Goal: Task Accomplishment & Management: Manage account settings

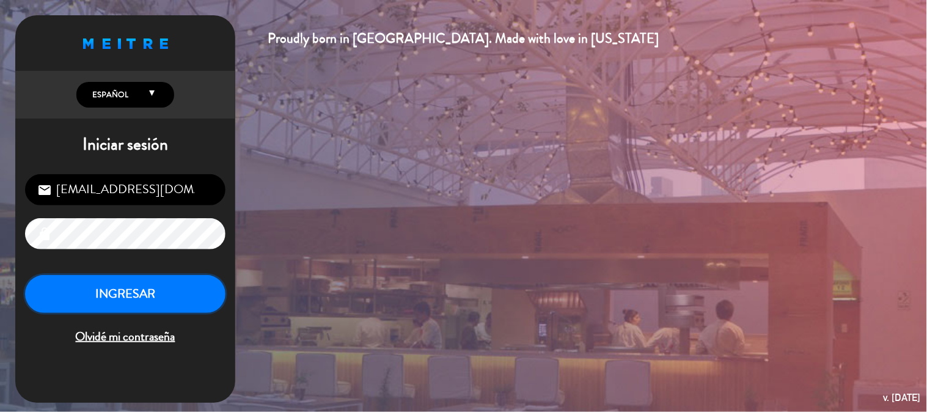
click at [192, 293] on button "INGRESAR" at bounding box center [125, 294] width 200 height 38
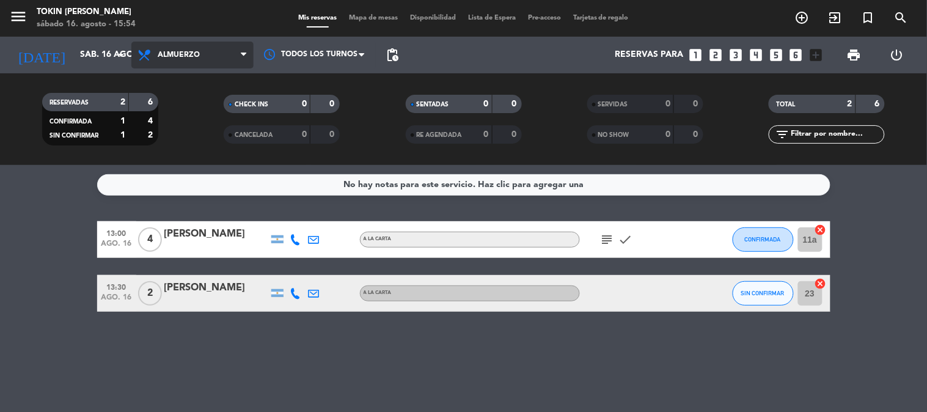
click at [179, 51] on span "Almuerzo" at bounding box center [179, 55] width 42 height 9
click at [203, 158] on div "menu Tokin [PERSON_NAME] [DATE] 16. agosto - 15:54 Mis reservas Mapa de mesas D…" at bounding box center [463, 82] width 927 height 165
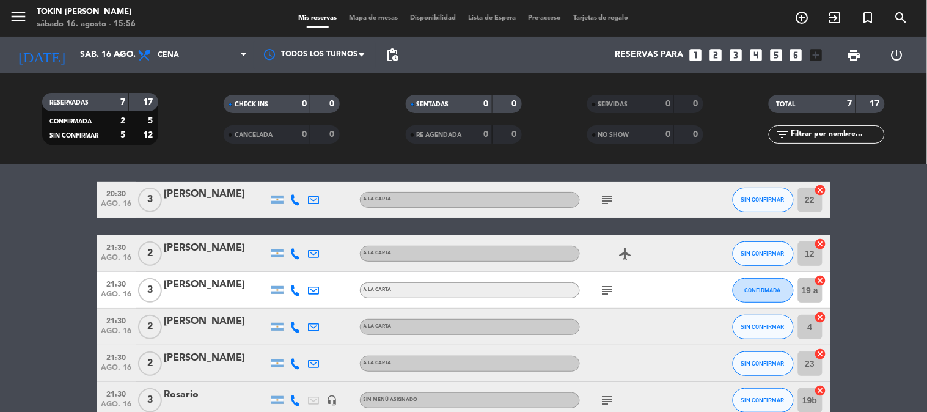
scroll to position [161, 0]
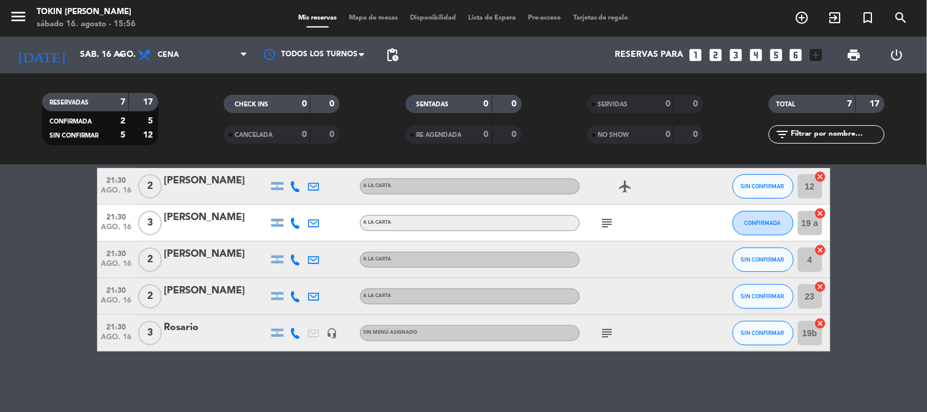
click at [205, 326] on div "Rosario" at bounding box center [216, 328] width 104 height 16
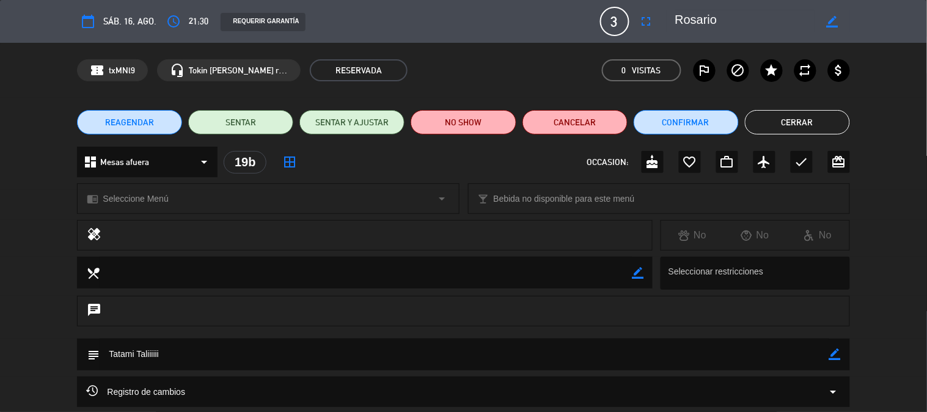
click at [618, 22] on span "3" at bounding box center [614, 21] width 29 height 29
click at [654, 19] on icon "fullscreen" at bounding box center [646, 21] width 15 height 15
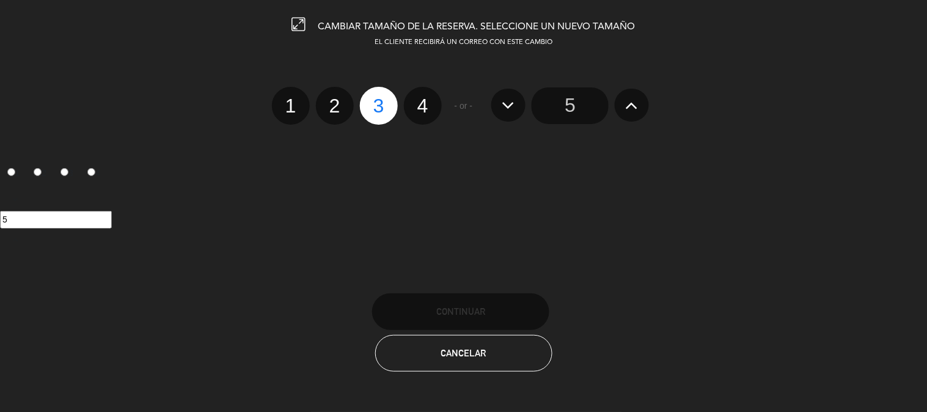
click at [561, 98] on input "5" at bounding box center [570, 105] width 77 height 37
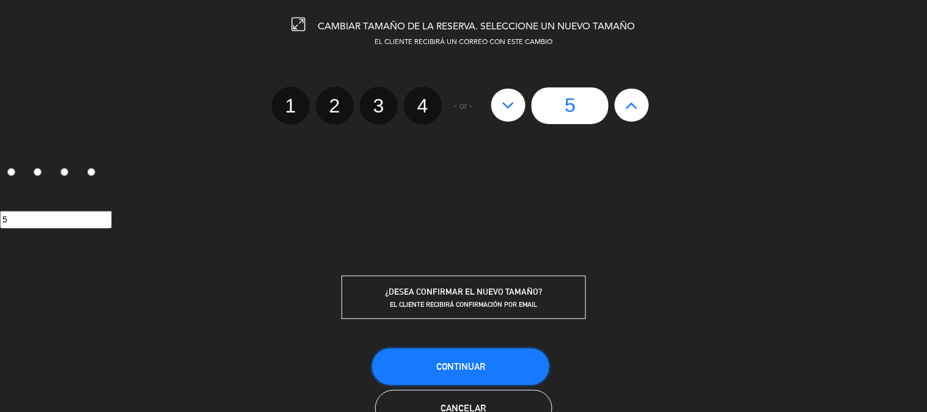
click at [469, 369] on span "Continuar" at bounding box center [460, 366] width 49 height 10
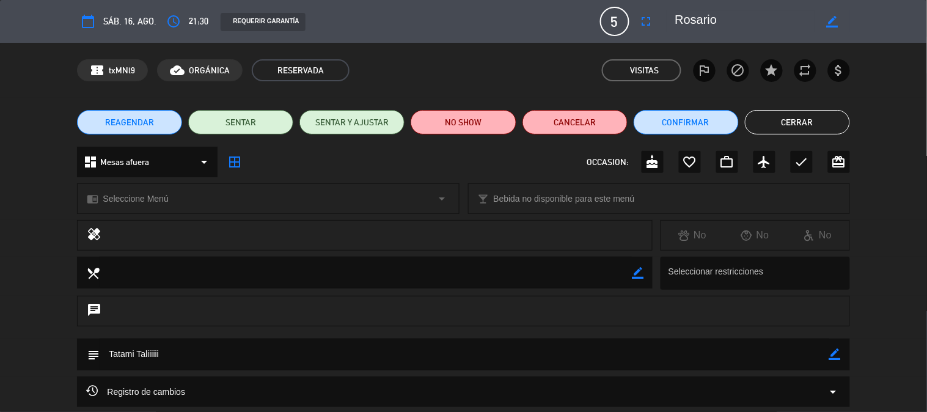
click at [783, 122] on button "Cerrar" at bounding box center [797, 122] width 105 height 24
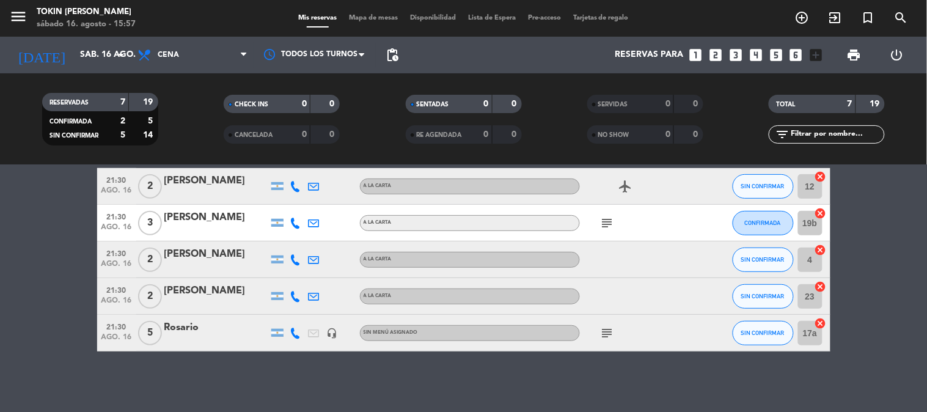
click at [214, 331] on div "Rosario" at bounding box center [216, 328] width 104 height 16
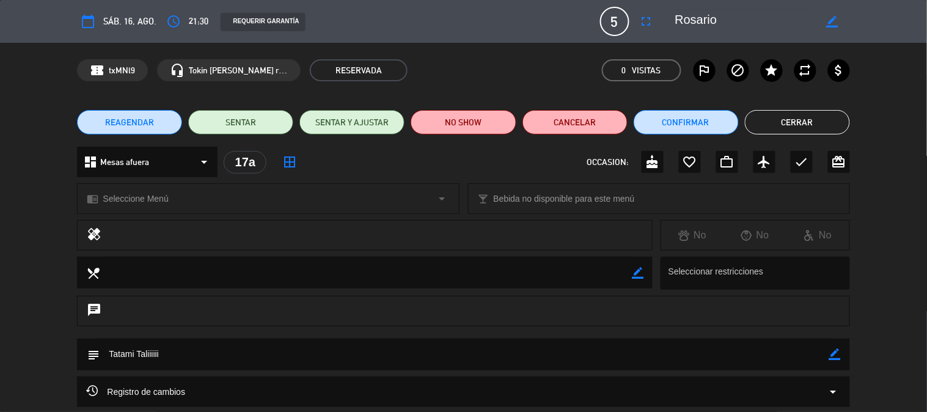
click at [790, 111] on button "Cerrar" at bounding box center [797, 122] width 105 height 24
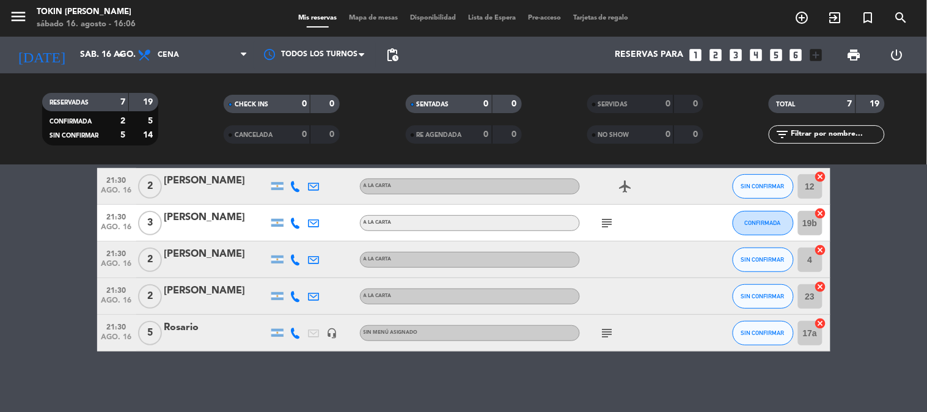
click at [169, 333] on div "Rosario" at bounding box center [216, 328] width 104 height 16
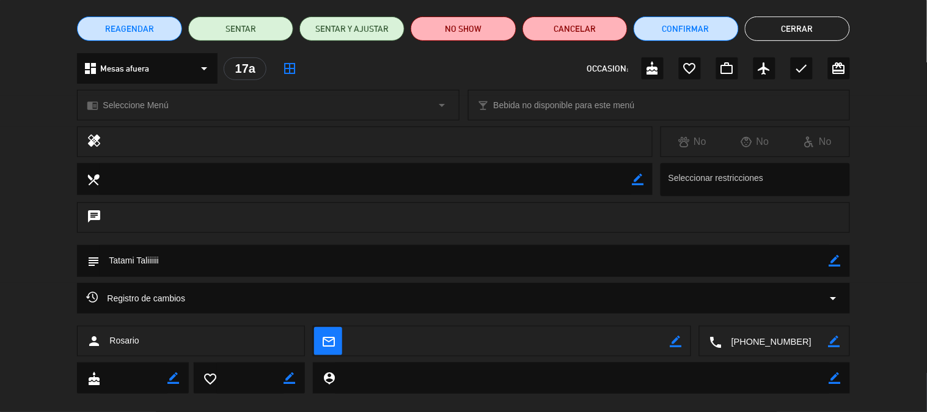
scroll to position [112, 0]
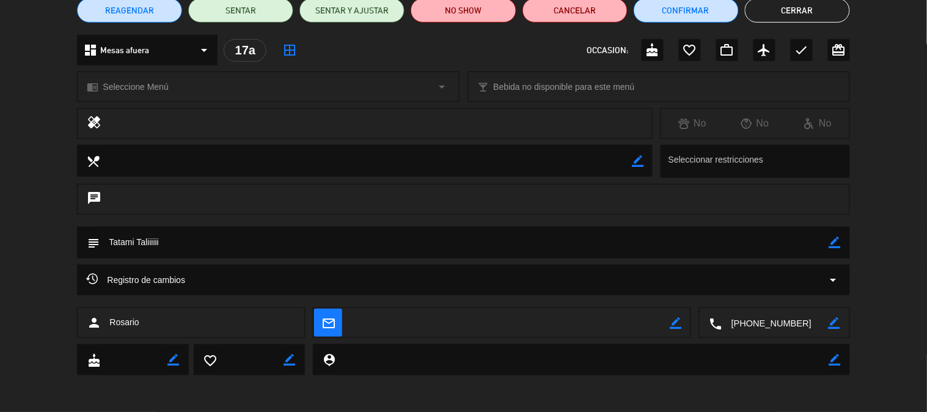
click at [833, 240] on icon "border_color" at bounding box center [835, 242] width 12 height 12
type textarea "T"
click at [835, 235] on div at bounding box center [835, 243] width 12 height 32
click at [819, 2] on button "Cerrar" at bounding box center [797, 10] width 105 height 24
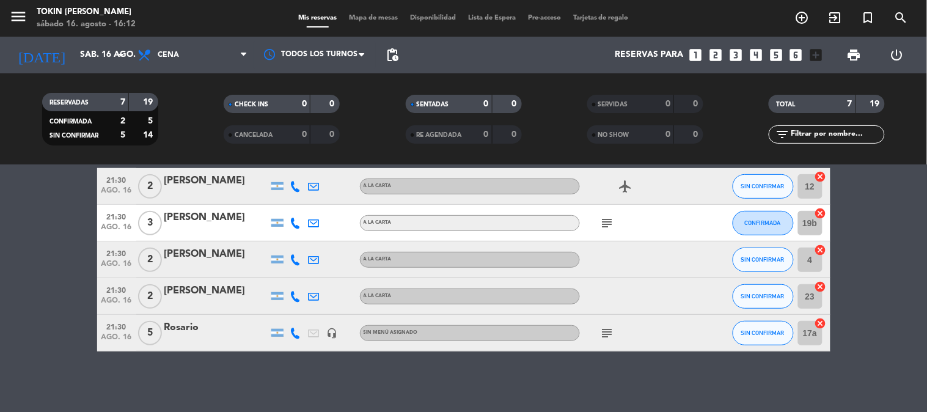
click at [186, 328] on div "Rosario" at bounding box center [216, 328] width 104 height 16
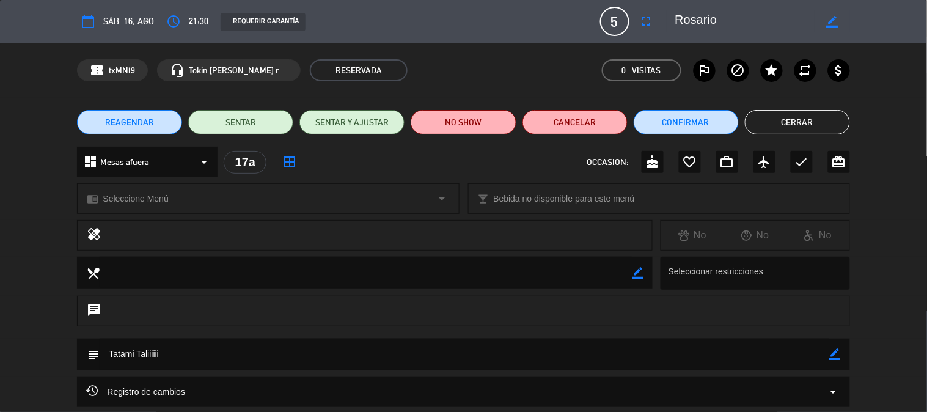
click at [615, 17] on span "5" at bounding box center [614, 21] width 29 height 29
click at [640, 20] on icon "fullscreen" at bounding box center [646, 21] width 15 height 15
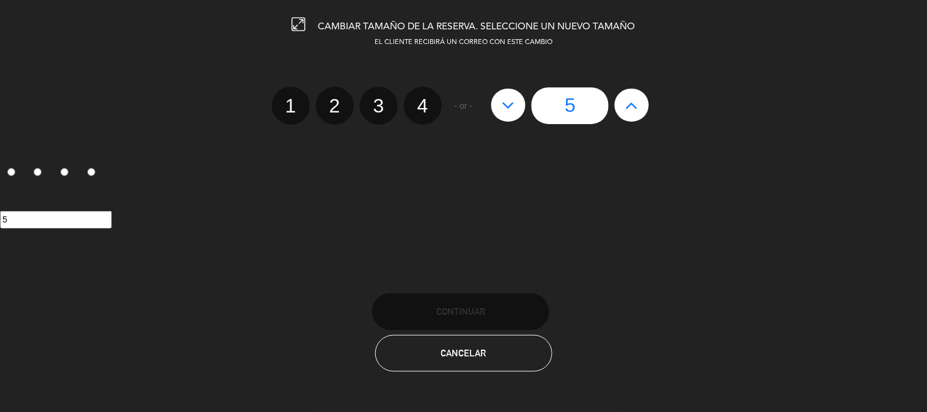
click at [376, 100] on label "3" at bounding box center [379, 106] width 38 height 38
click at [376, 99] on input "3" at bounding box center [377, 95] width 8 height 8
radio input "true"
radio input "false"
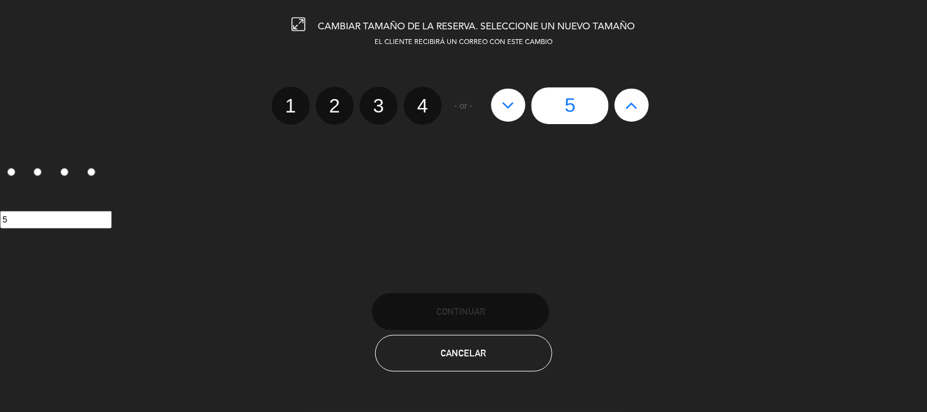
radio input "false"
radio input "true"
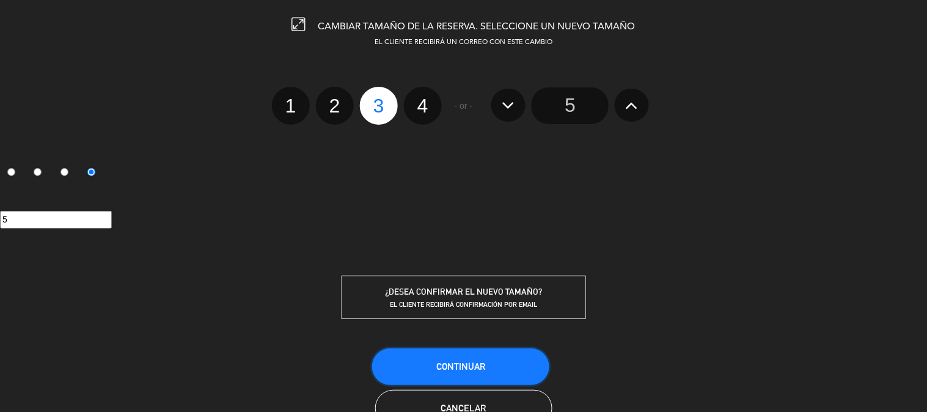
click at [453, 370] on button "Continuar" at bounding box center [460, 366] width 177 height 37
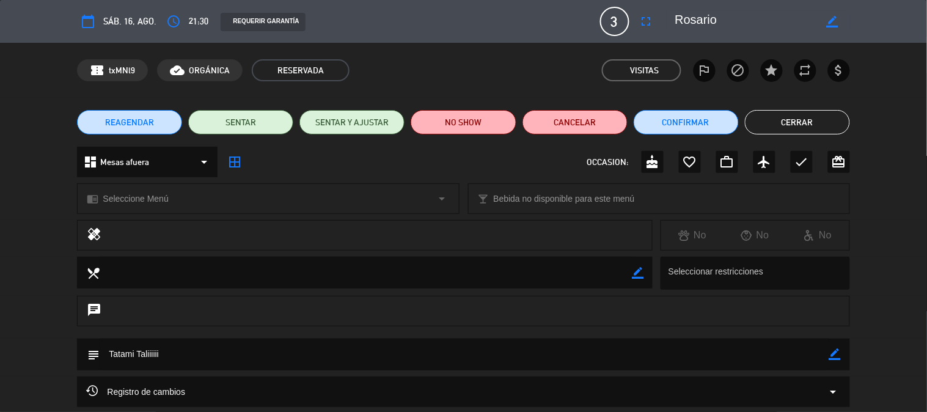
click at [779, 120] on button "Cerrar" at bounding box center [797, 122] width 105 height 24
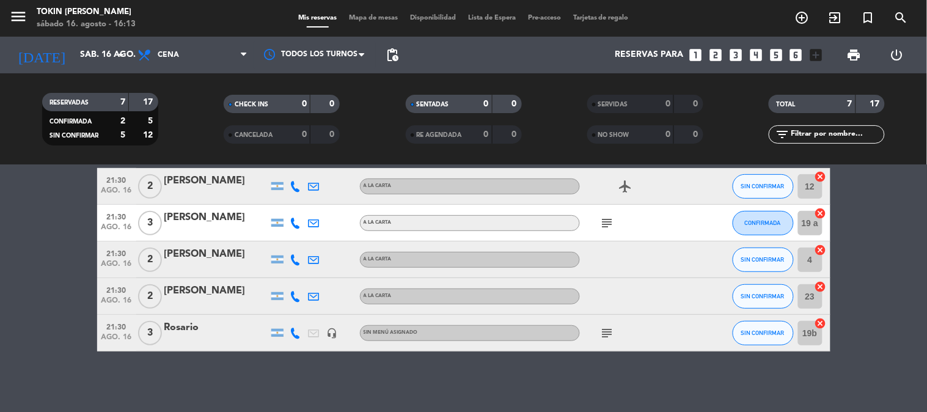
click at [182, 324] on div "Rosario" at bounding box center [216, 328] width 104 height 16
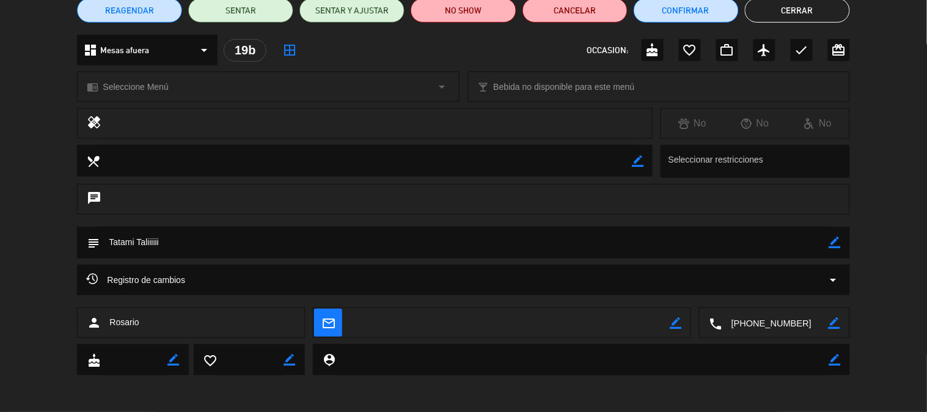
click at [835, 240] on icon "border_color" at bounding box center [835, 242] width 12 height 12
click at [835, 242] on icon at bounding box center [835, 242] width 12 height 12
click at [835, 242] on icon "border_color" at bounding box center [835, 242] width 12 height 12
click at [835, 242] on icon at bounding box center [835, 242] width 12 height 12
click at [781, 7] on button "Cerrar" at bounding box center [797, 10] width 105 height 24
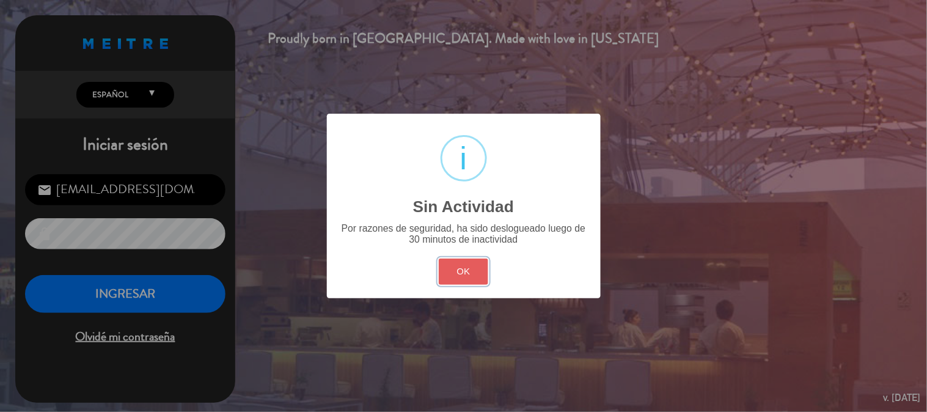
click at [453, 276] on button "OK" at bounding box center [463, 271] width 49 height 26
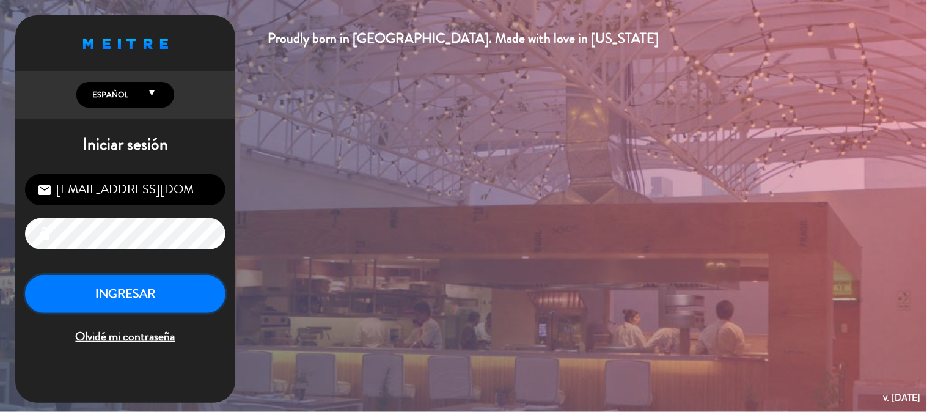
click at [148, 290] on button "INGRESAR" at bounding box center [125, 294] width 200 height 38
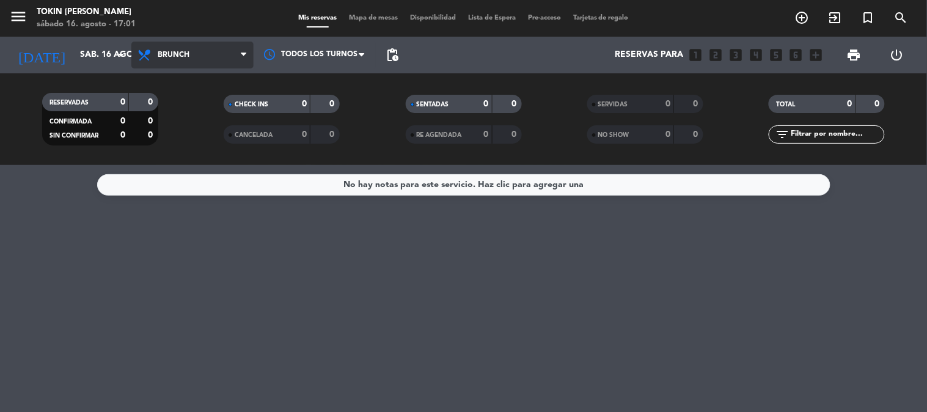
click at [218, 45] on span "Brunch" at bounding box center [192, 55] width 122 height 27
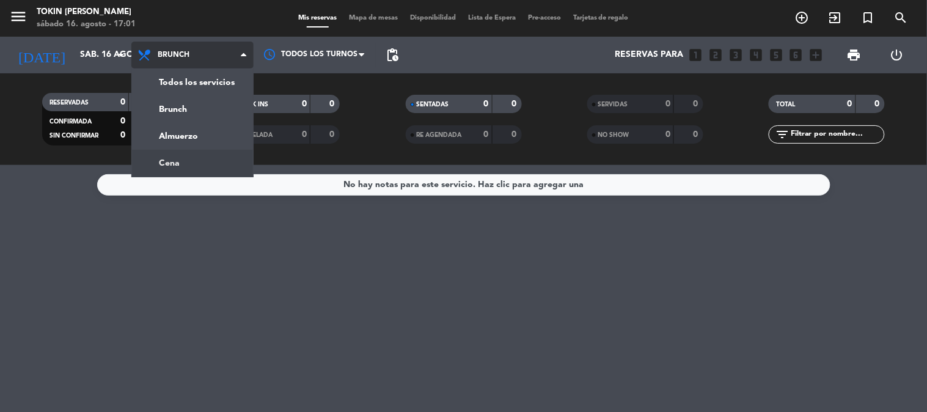
click at [168, 161] on div "menu Tokin [PERSON_NAME] [DATE] 16. agosto - 17:01 Mis reservas Mapa de mesas D…" at bounding box center [463, 82] width 927 height 165
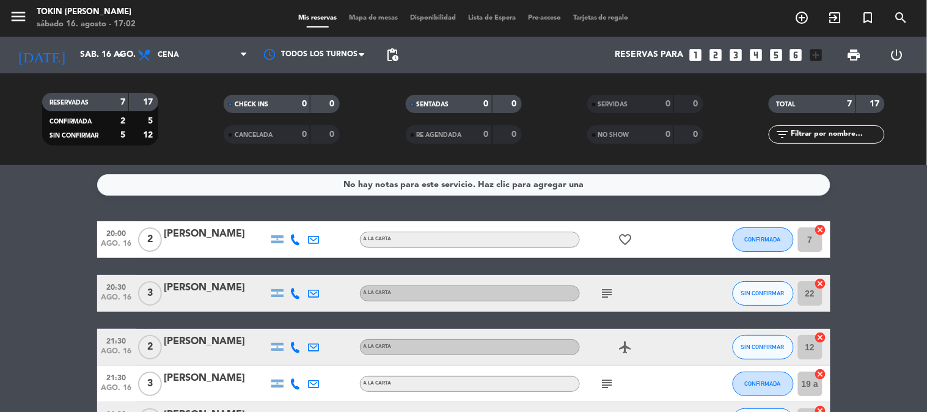
scroll to position [161, 0]
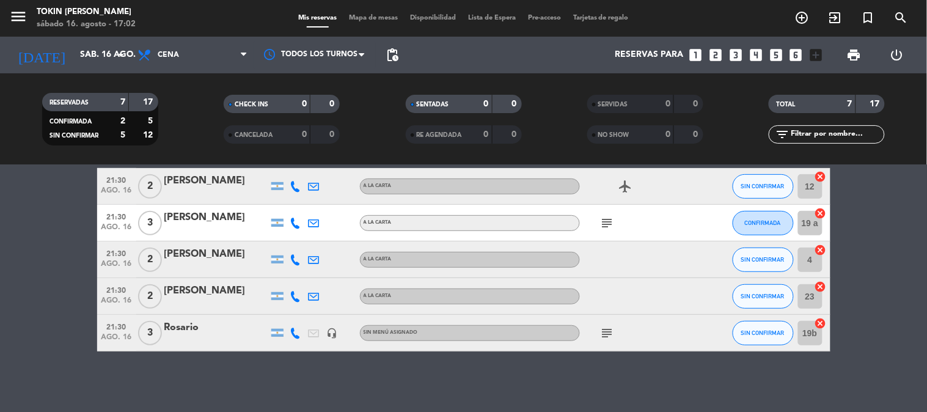
click at [63, 224] on bookings-row "20:00 [DATE] 2 [PERSON_NAME] A LA CARTA favorite_border CONFIRMADA 7 cancel 20:…" at bounding box center [463, 205] width 927 height 291
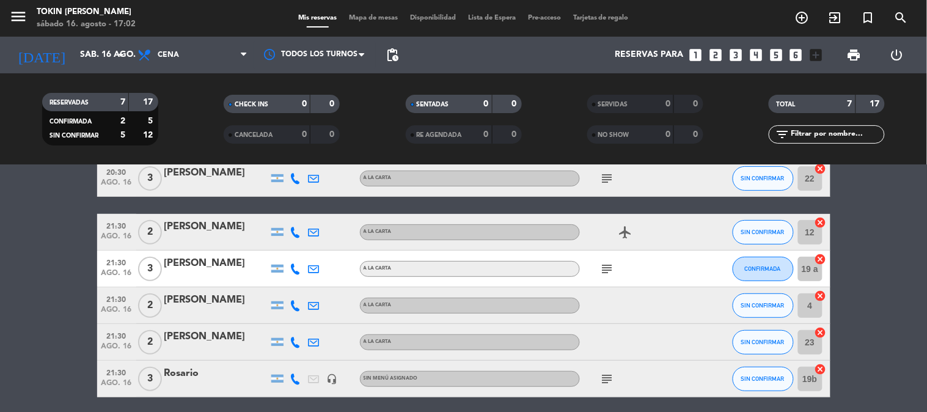
scroll to position [93, 0]
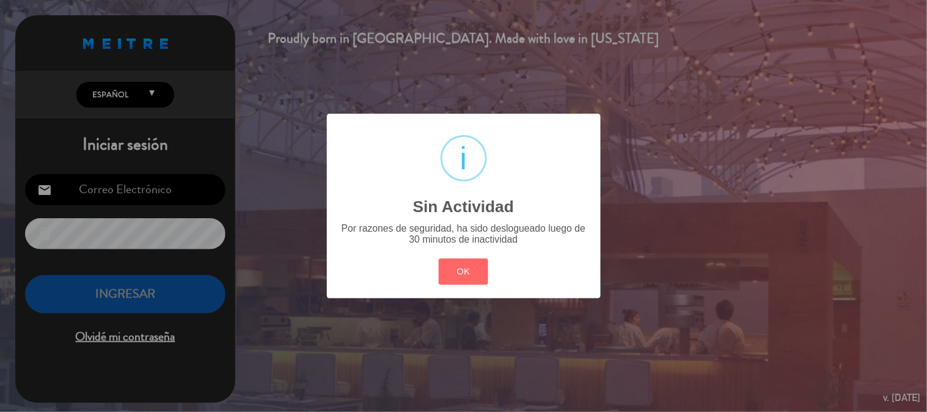
type input "[EMAIL_ADDRESS][DOMAIN_NAME]"
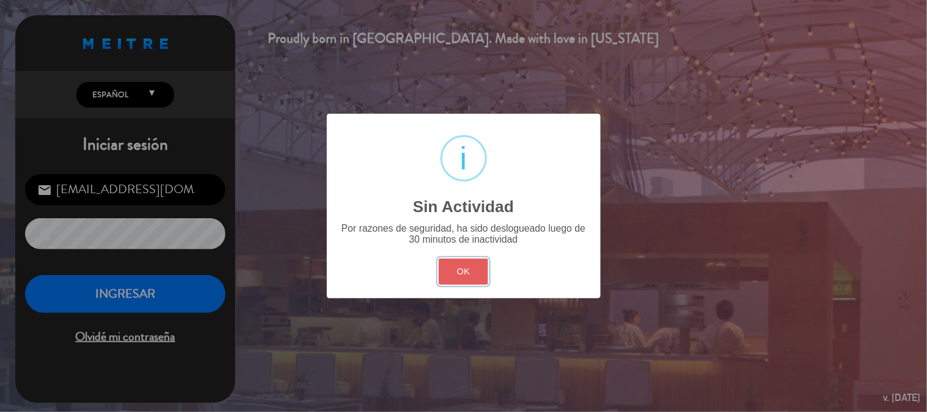
click at [466, 261] on button "OK" at bounding box center [463, 271] width 49 height 26
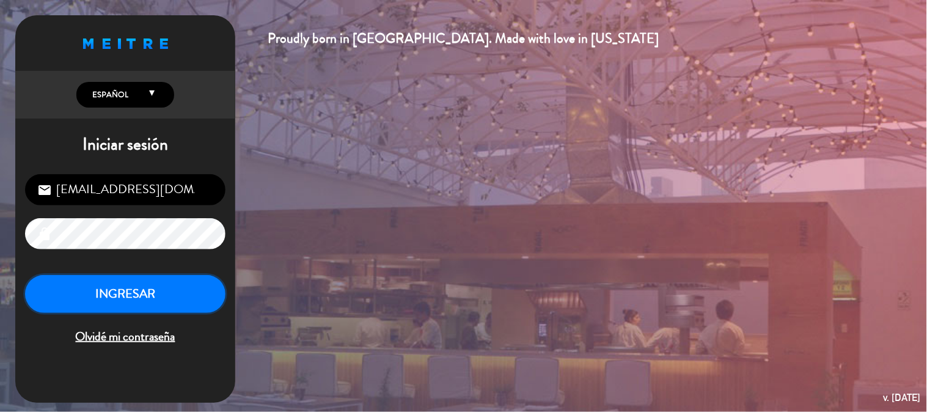
click at [178, 288] on button "INGRESAR" at bounding box center [125, 294] width 200 height 38
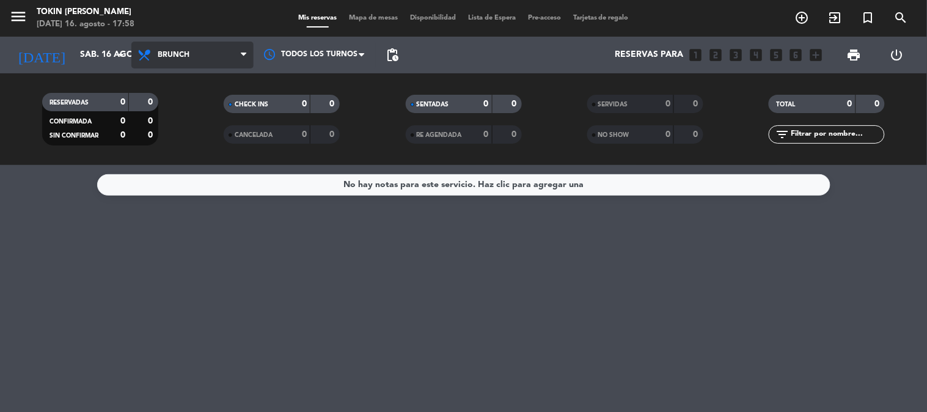
click at [181, 53] on span "Brunch" at bounding box center [174, 55] width 32 height 9
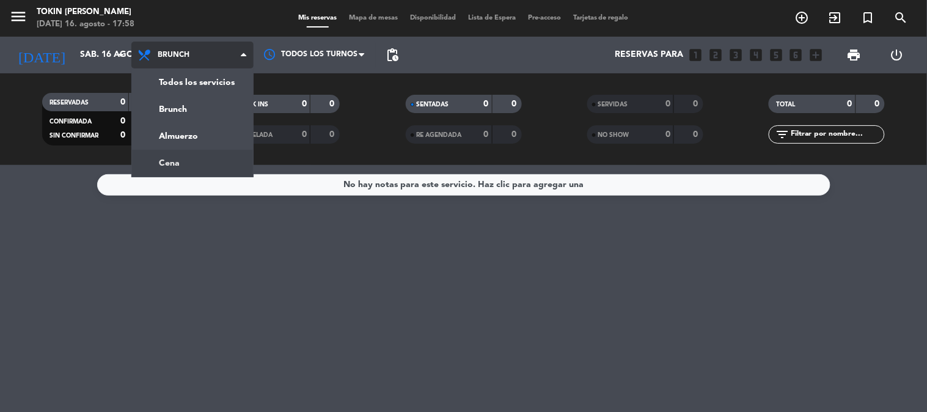
click at [191, 155] on div "menu Tokin [PERSON_NAME] [DATE] 16. agosto - 17:58 Mis reservas Mapa de mesas D…" at bounding box center [463, 82] width 927 height 165
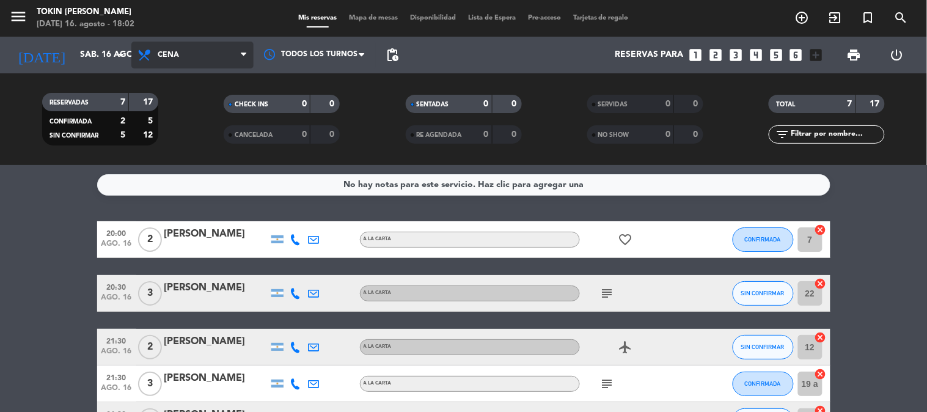
click at [179, 57] on span "Cena" at bounding box center [192, 55] width 122 height 27
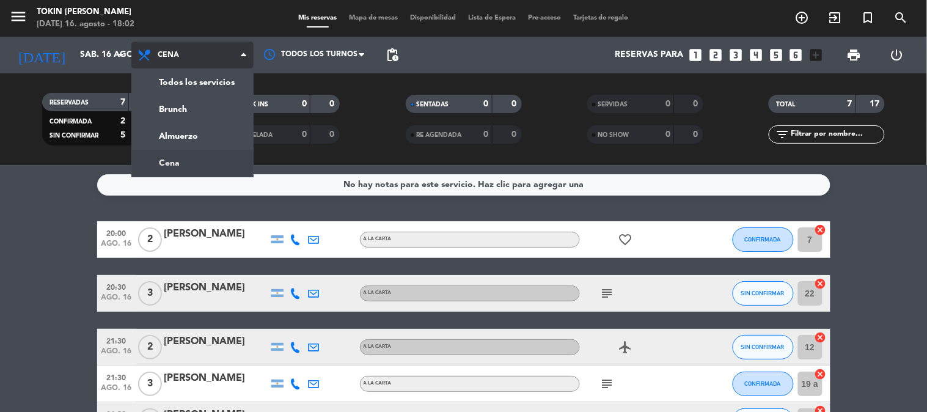
click at [179, 57] on span "Cena" at bounding box center [192, 55] width 122 height 27
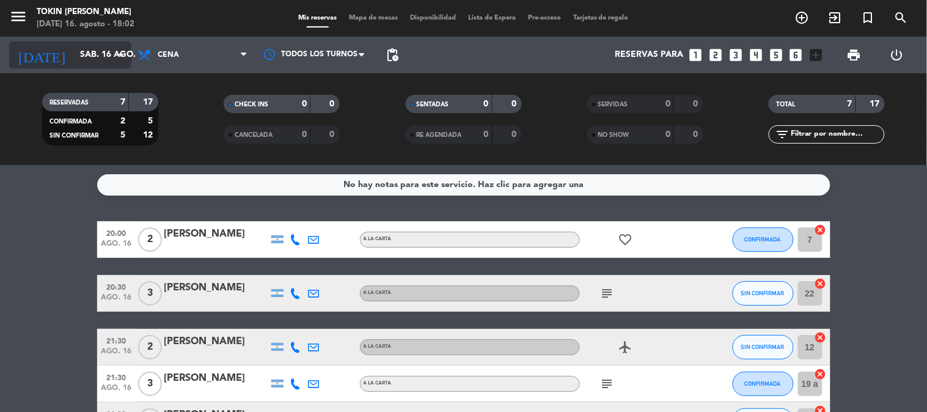
click at [93, 52] on input "sáb. 16 ago." at bounding box center [132, 55] width 116 height 22
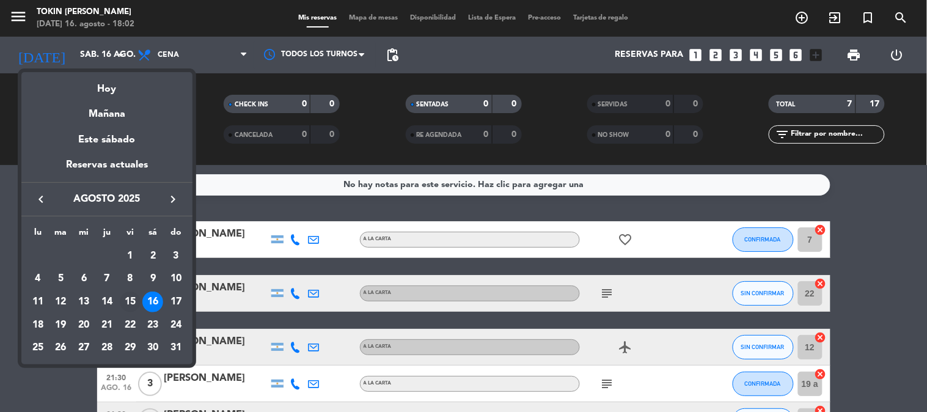
click at [129, 297] on div "15" at bounding box center [130, 301] width 21 height 21
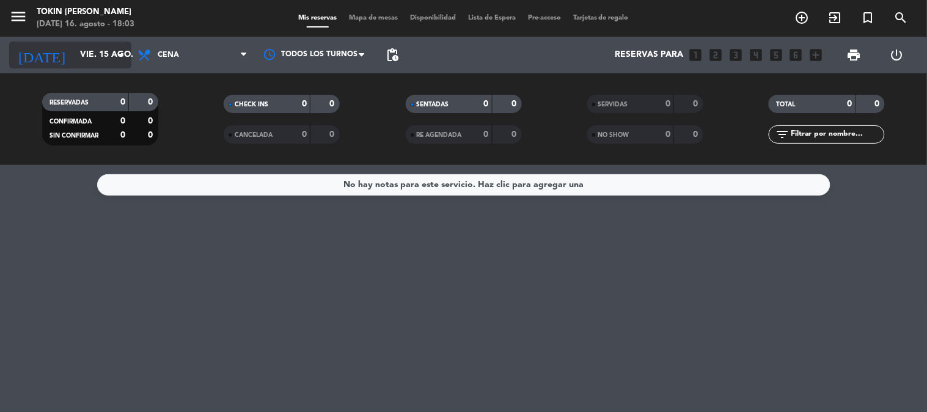
click at [93, 63] on input "vie. 15 ago." at bounding box center [132, 55] width 116 height 22
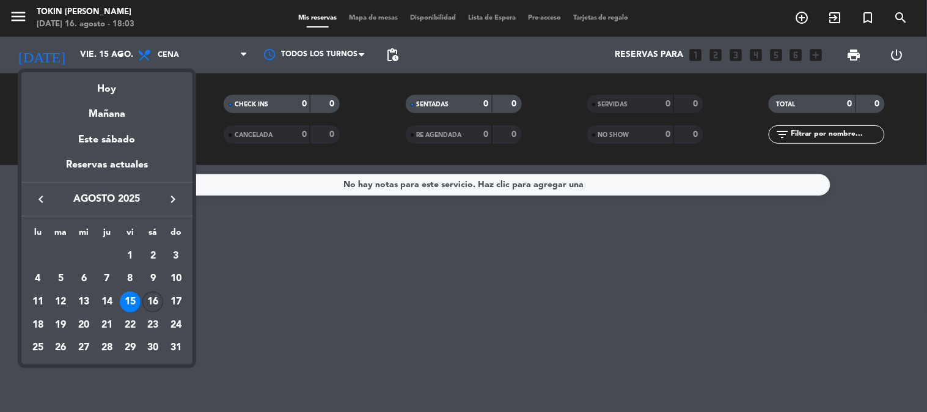
click at [150, 302] on div "16" at bounding box center [152, 301] width 21 height 21
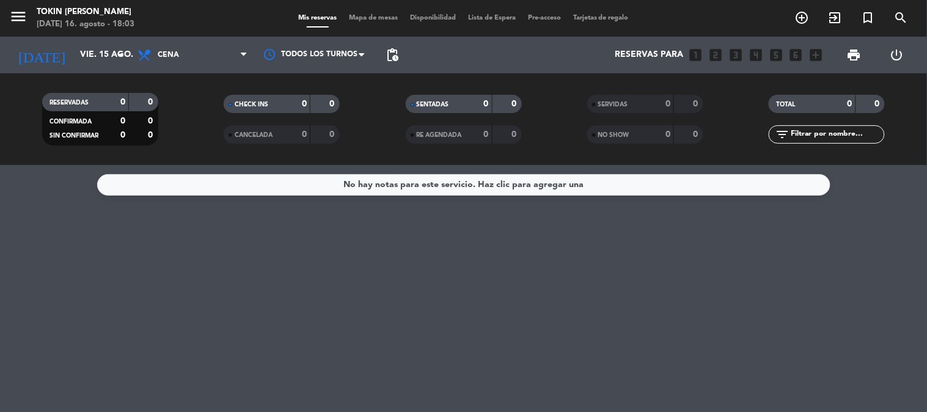
type input "sáb. 16 ago."
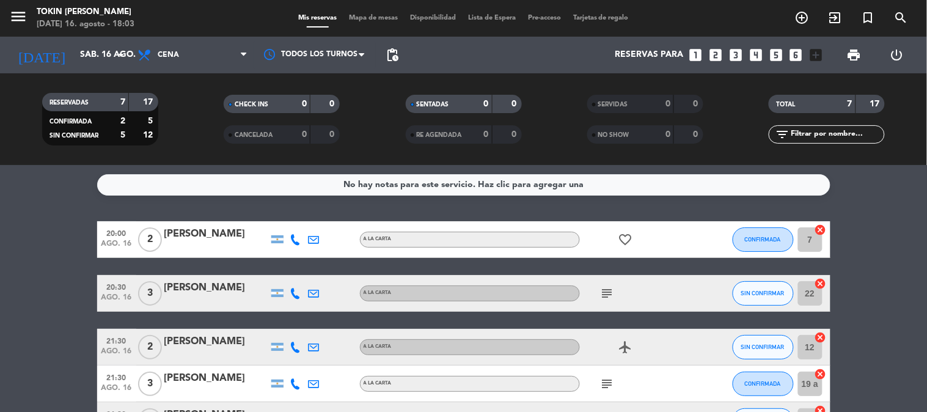
click at [890, 218] on div "No hay notas para este servicio. Haz clic para agregar una 20:00 [DATE] 2 [PERS…" at bounding box center [463, 288] width 927 height 247
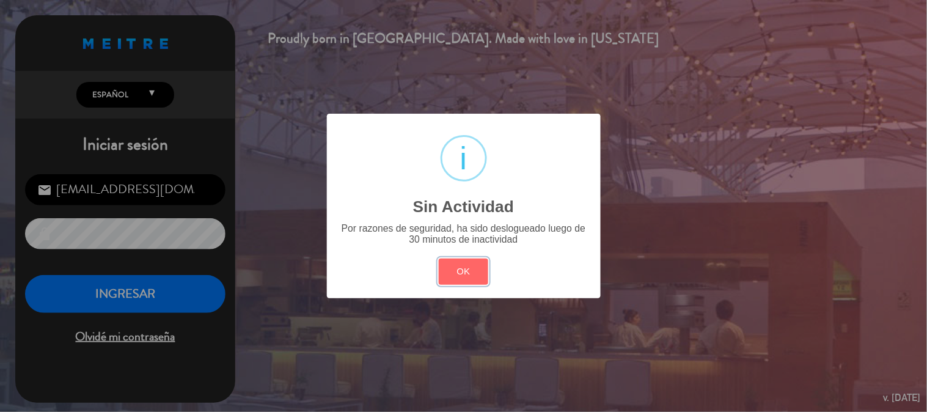
click at [479, 280] on button "OK" at bounding box center [463, 271] width 49 height 26
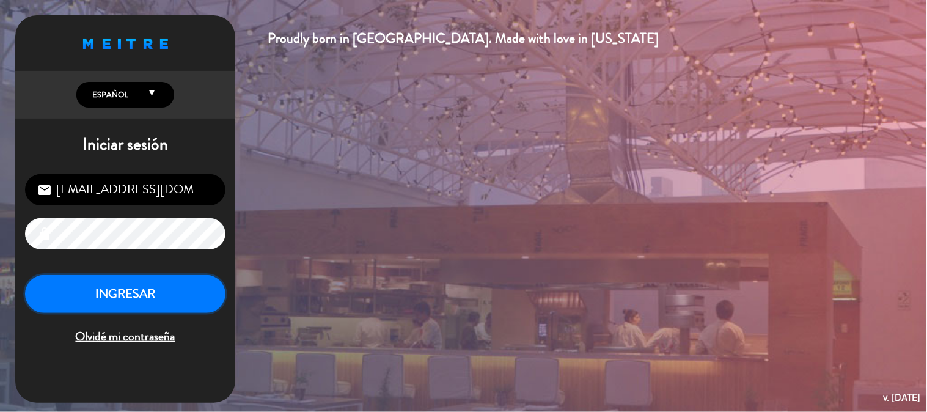
click at [180, 290] on button "INGRESAR" at bounding box center [125, 294] width 200 height 38
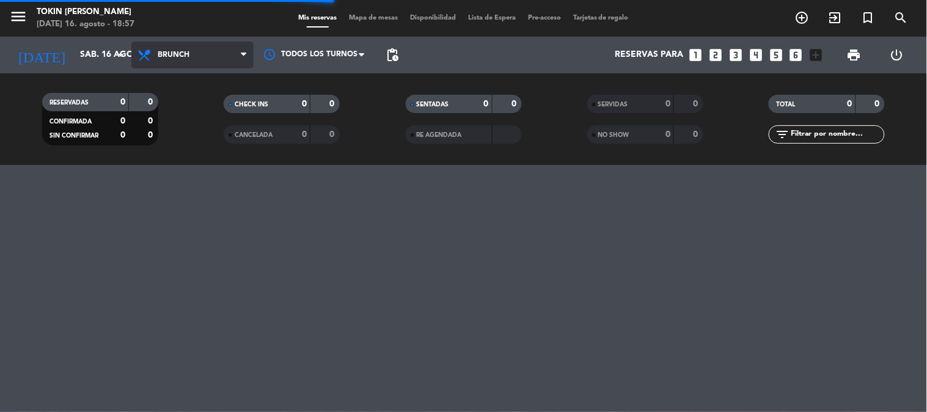
click at [219, 63] on span "Brunch" at bounding box center [192, 55] width 122 height 27
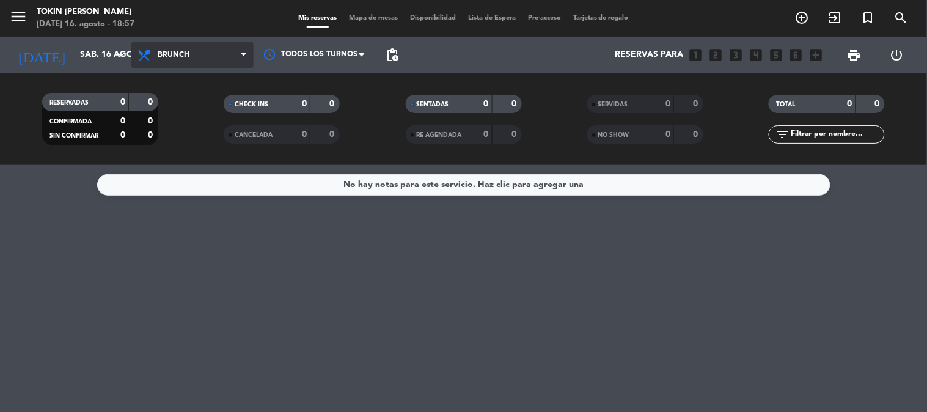
click at [205, 50] on span "Brunch" at bounding box center [192, 55] width 122 height 27
click at [178, 161] on div "menu Tokin [PERSON_NAME] [DATE] 16. agosto - 18:57 Mis reservas Mapa de mesas D…" at bounding box center [463, 82] width 927 height 165
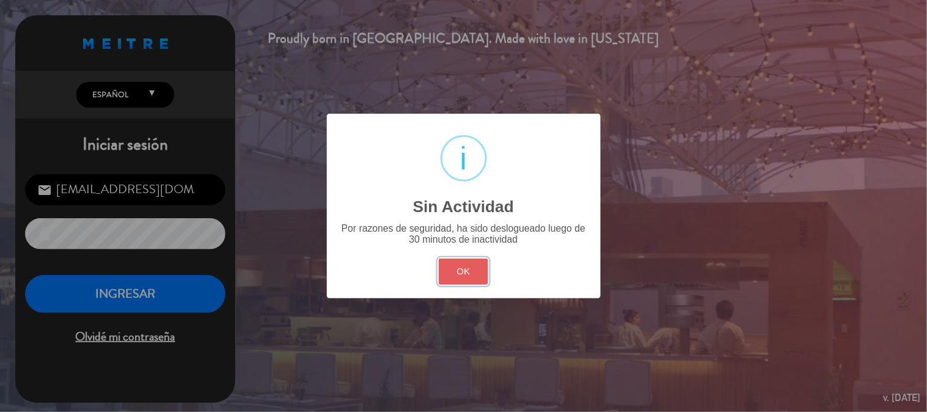
click at [475, 275] on button "OK" at bounding box center [463, 271] width 49 height 26
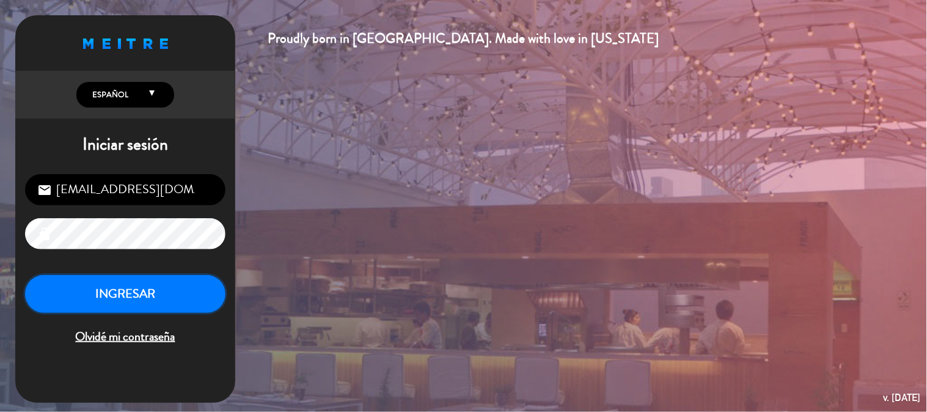
click at [156, 295] on button "INGRESAR" at bounding box center [125, 294] width 200 height 38
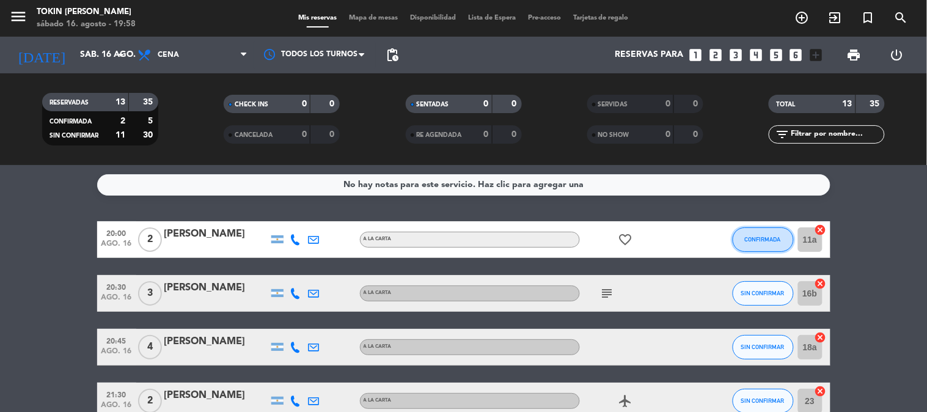
click at [771, 239] on span "CONFIRMADA" at bounding box center [763, 239] width 36 height 7
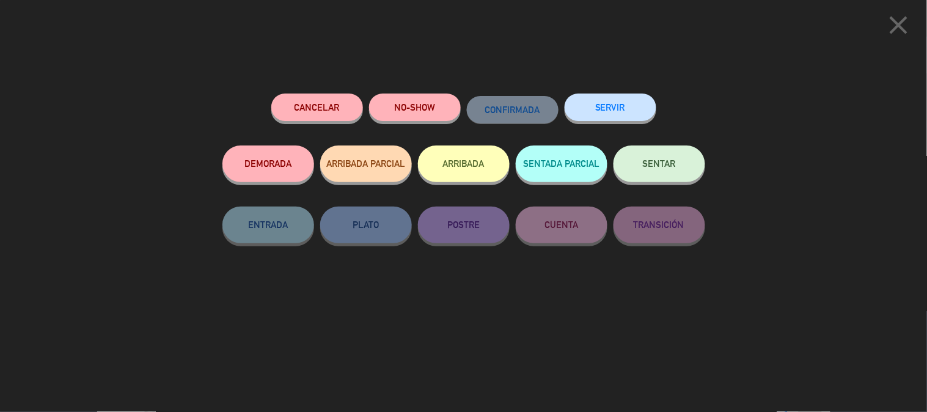
click at [669, 175] on button "SENTAR" at bounding box center [660, 163] width 92 height 37
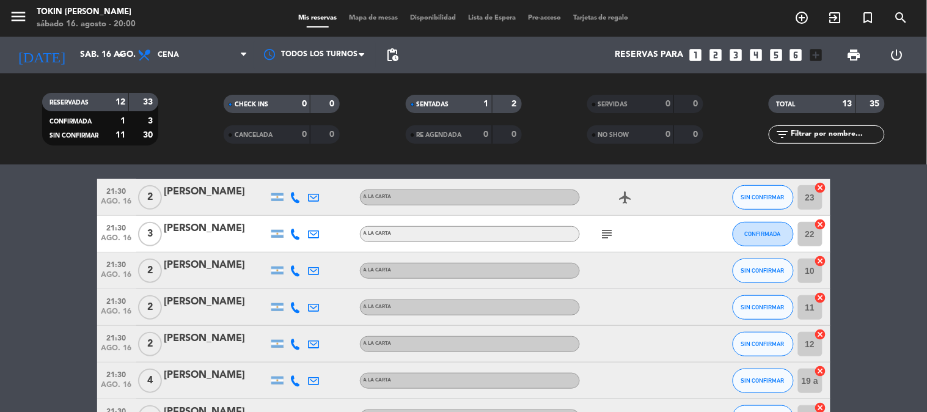
scroll to position [339, 0]
